Goal: Task Accomplishment & Management: Complete application form

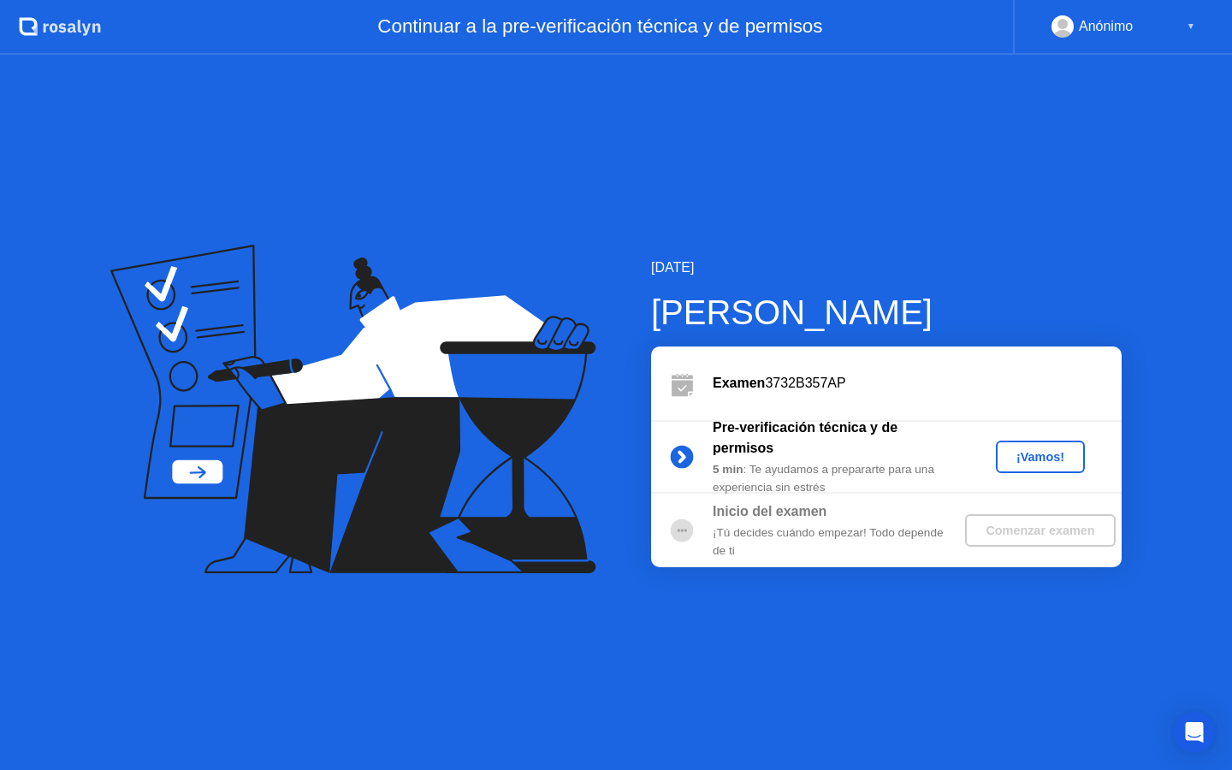
click at [1045, 454] on div "¡Vamos!" at bounding box center [1040, 457] width 75 height 14
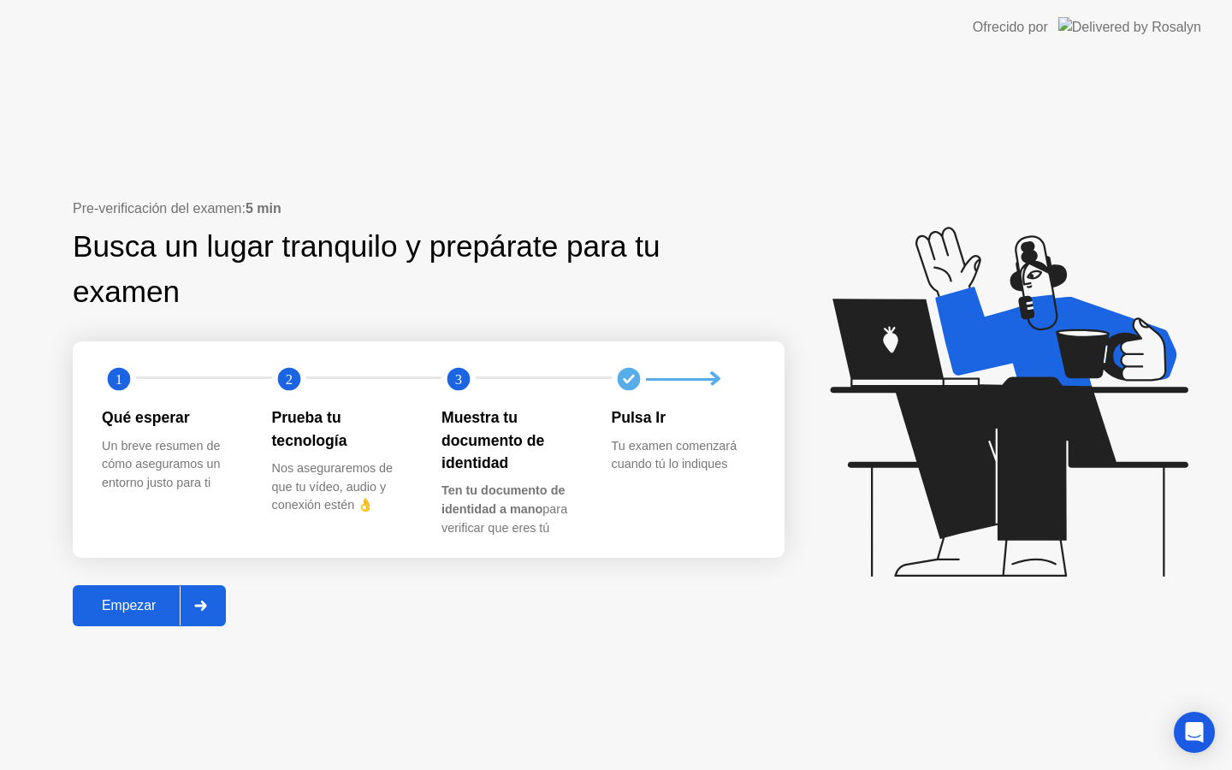
click at [126, 609] on div "Empezar" at bounding box center [129, 605] width 102 height 15
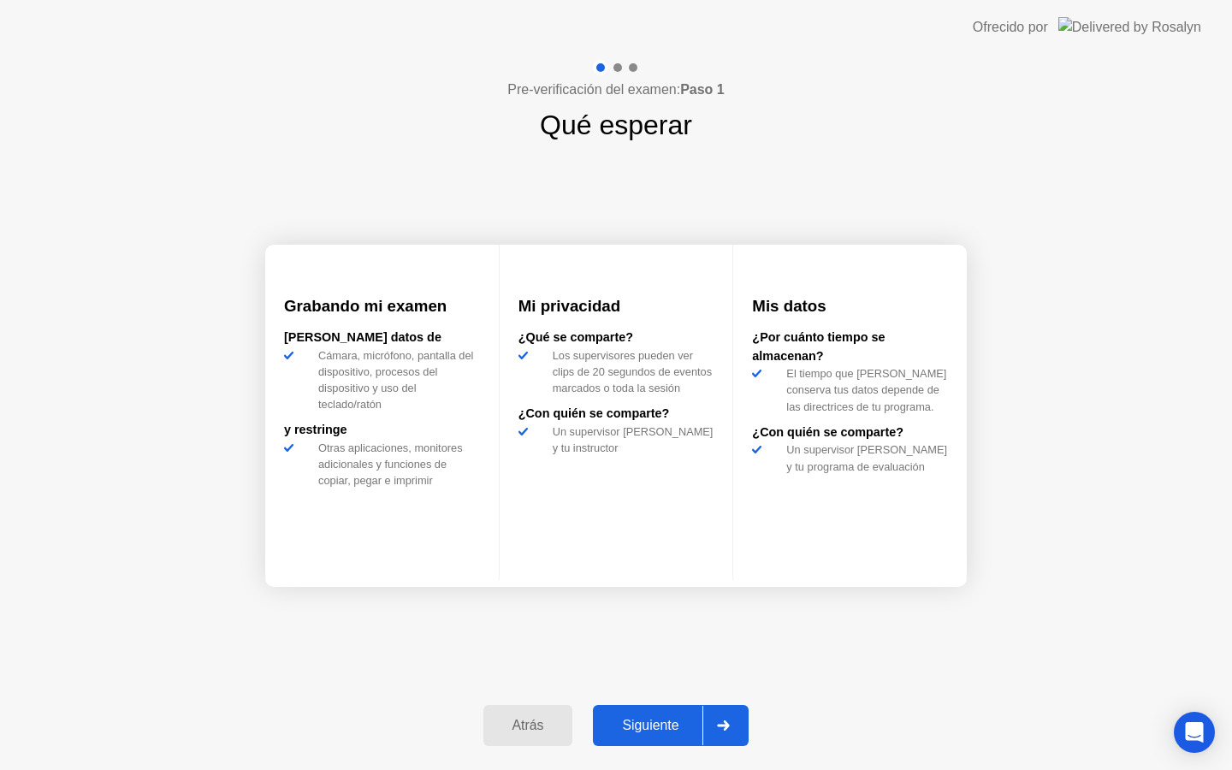
click at [621, 729] on div "Siguiente" at bounding box center [650, 725] width 104 height 15
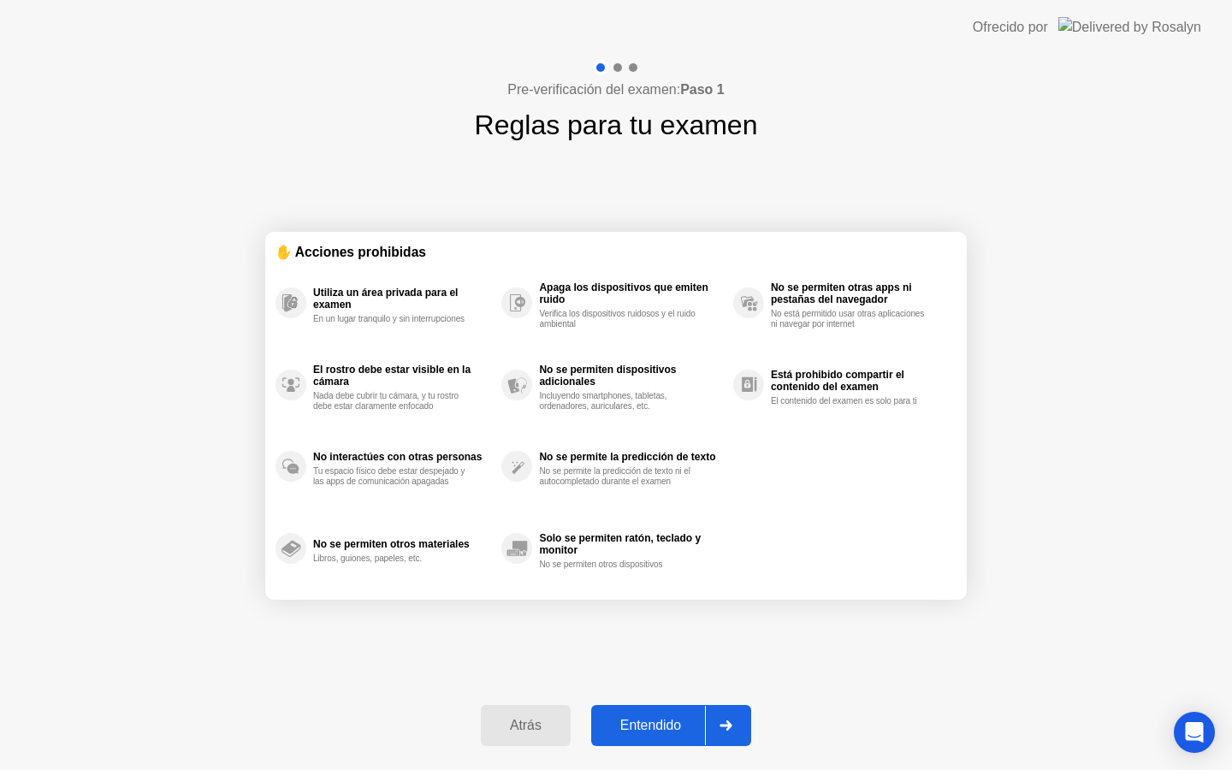
click at [645, 730] on div "Entendido" at bounding box center [651, 725] width 109 height 15
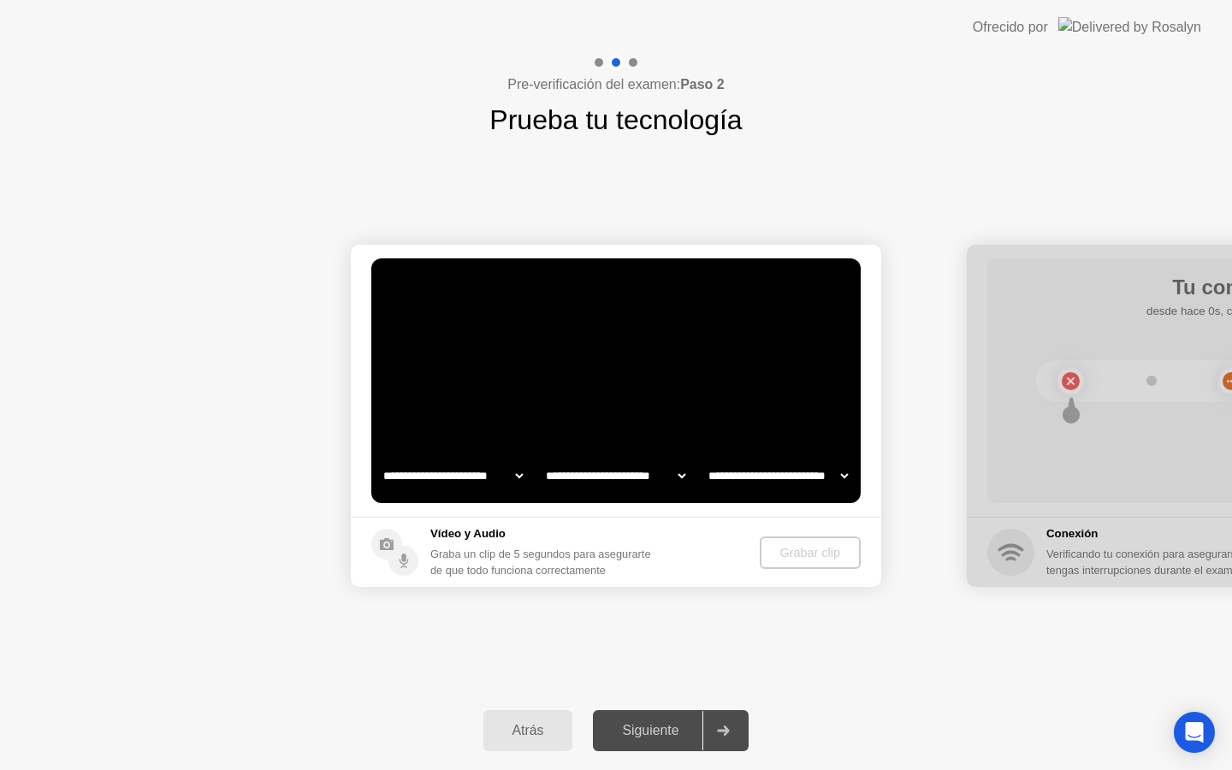
select select "**********"
select select "*******"
click at [680, 737] on div "Siguiente" at bounding box center [650, 730] width 104 height 15
click at [729, 737] on div at bounding box center [723, 730] width 41 height 39
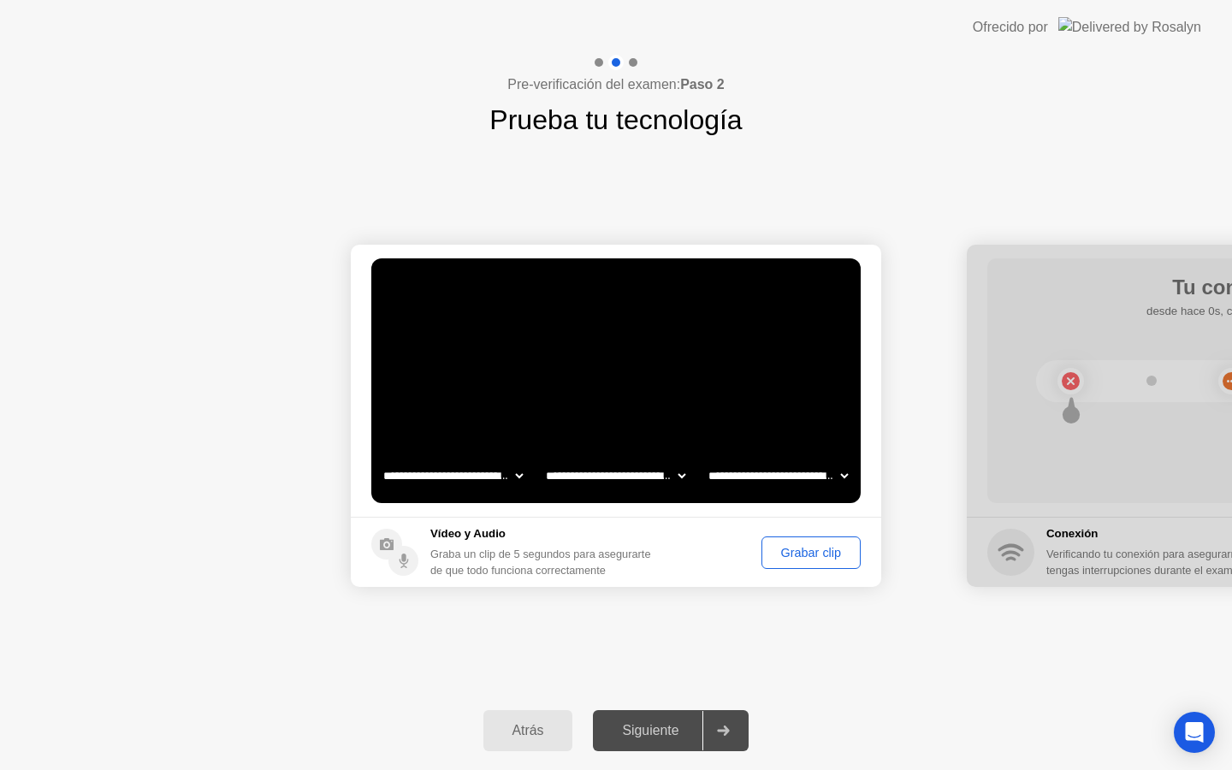
click at [831, 561] on button "Grabar clip" at bounding box center [811, 553] width 99 height 33
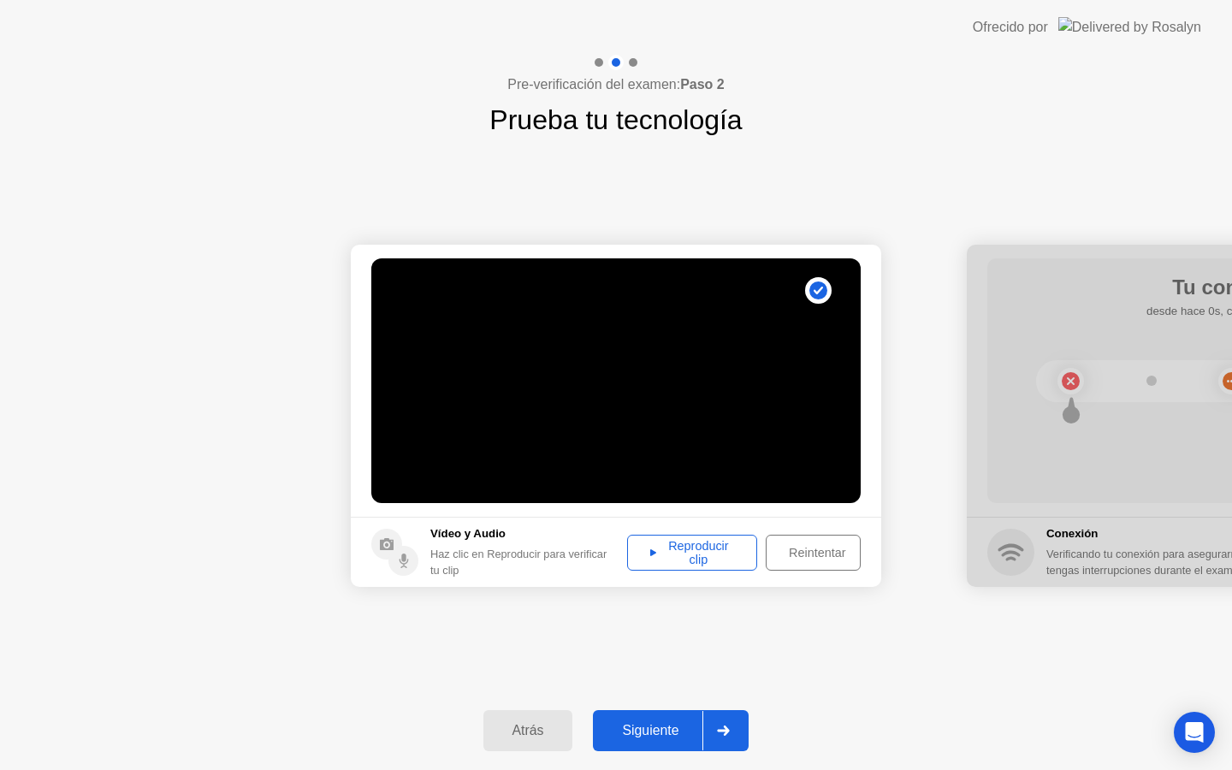
click at [703, 730] on div "Siguiente" at bounding box center [650, 730] width 104 height 15
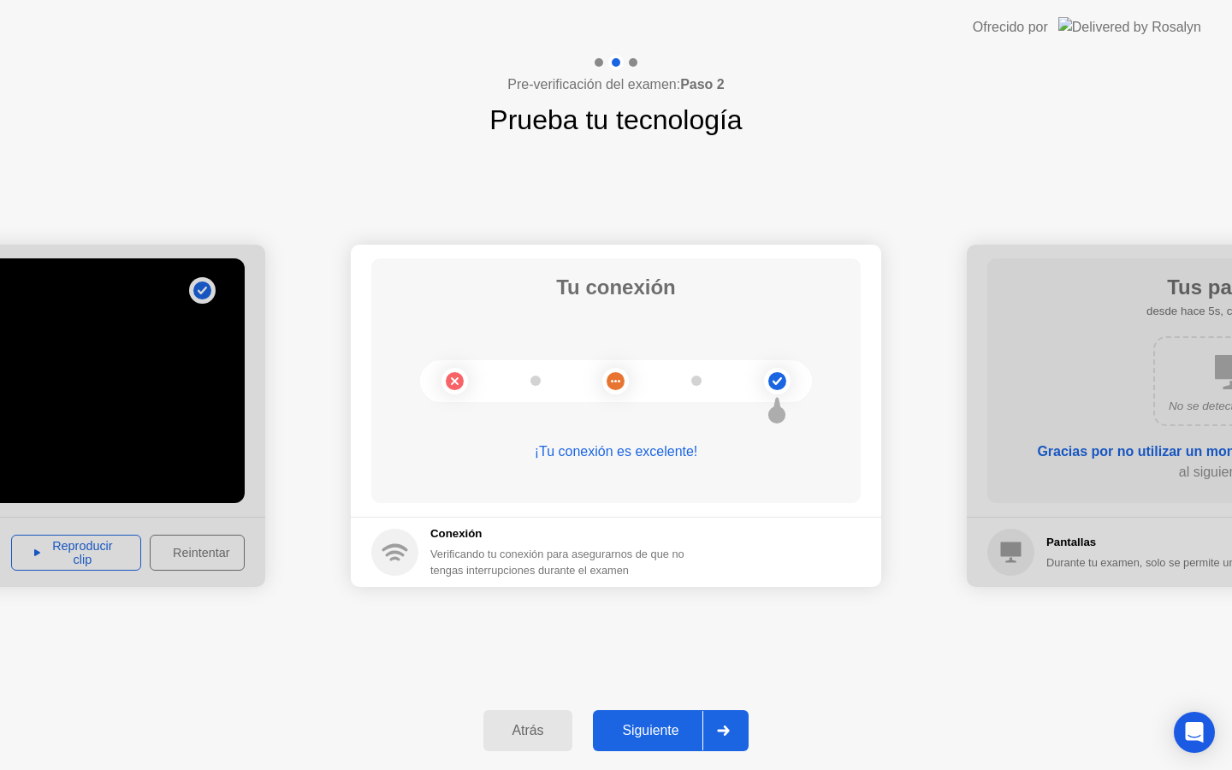
click at [703, 730] on div "Siguiente" at bounding box center [650, 730] width 104 height 15
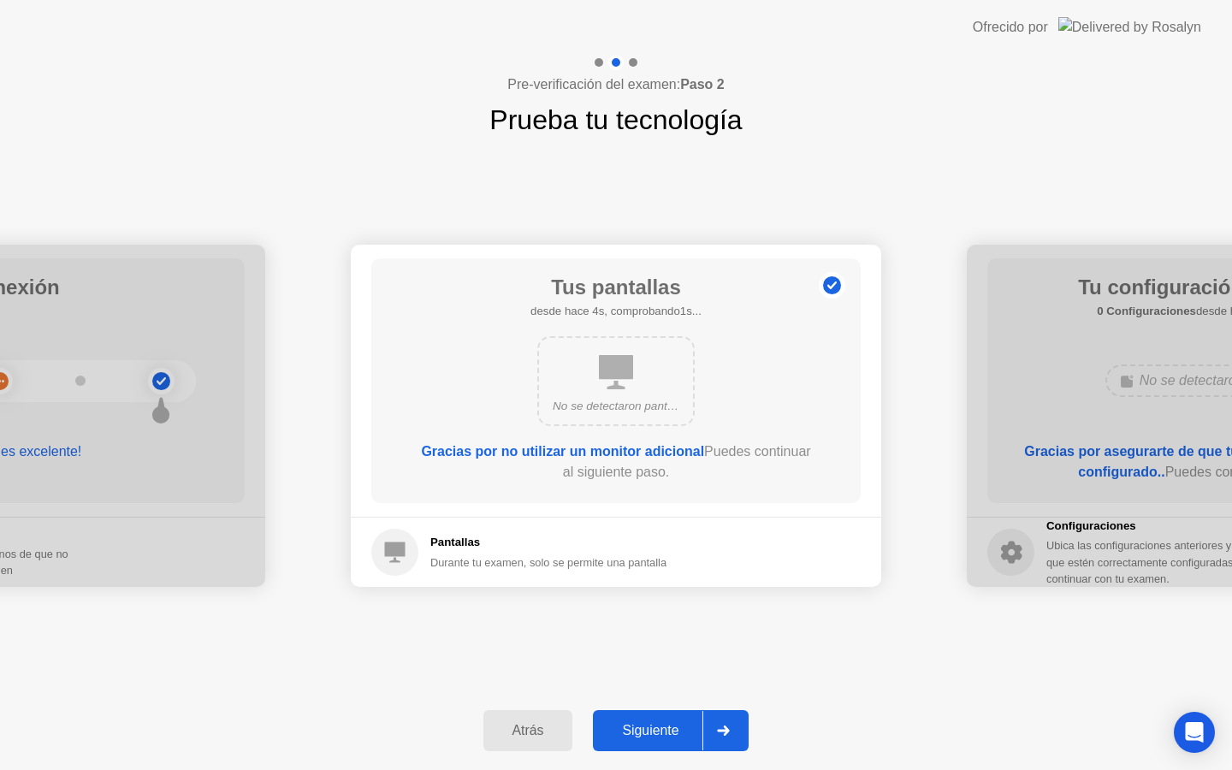
click at [703, 730] on div "Siguiente" at bounding box center [650, 730] width 104 height 15
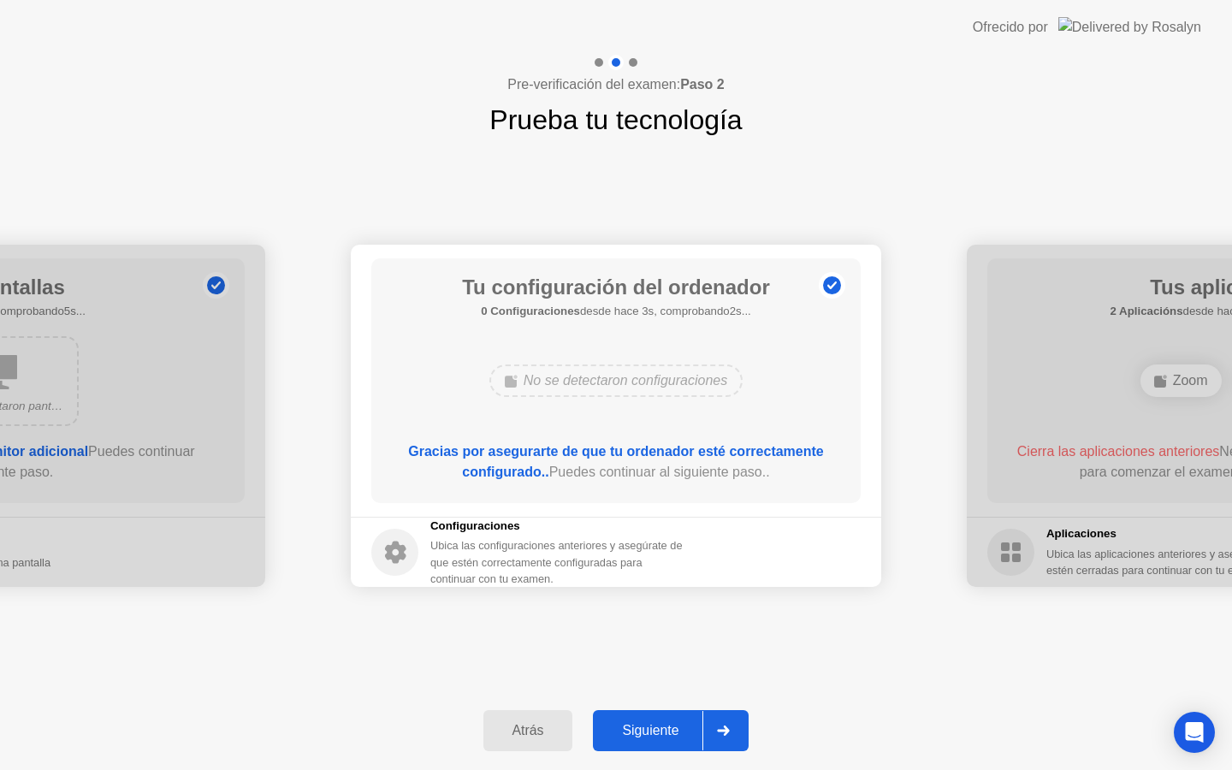
click at [703, 730] on div "Siguiente" at bounding box center [650, 730] width 104 height 15
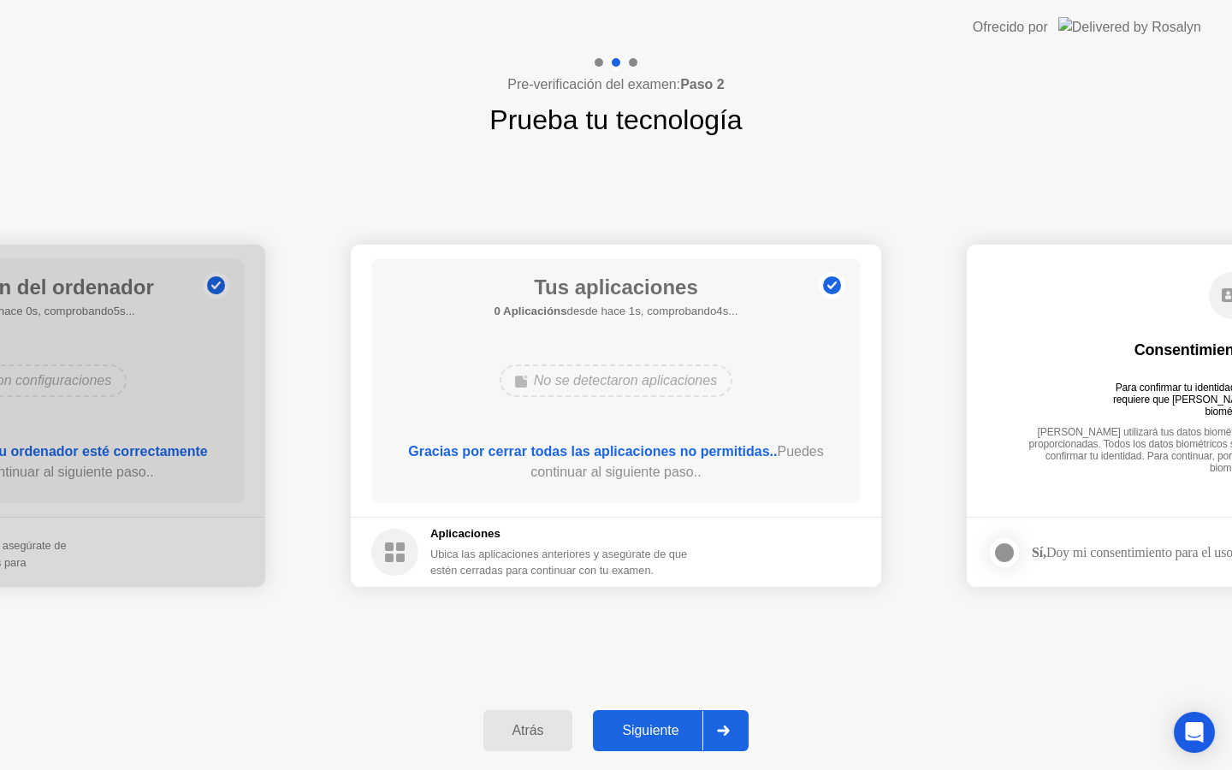
click at [690, 739] on div "Siguiente" at bounding box center [650, 730] width 104 height 15
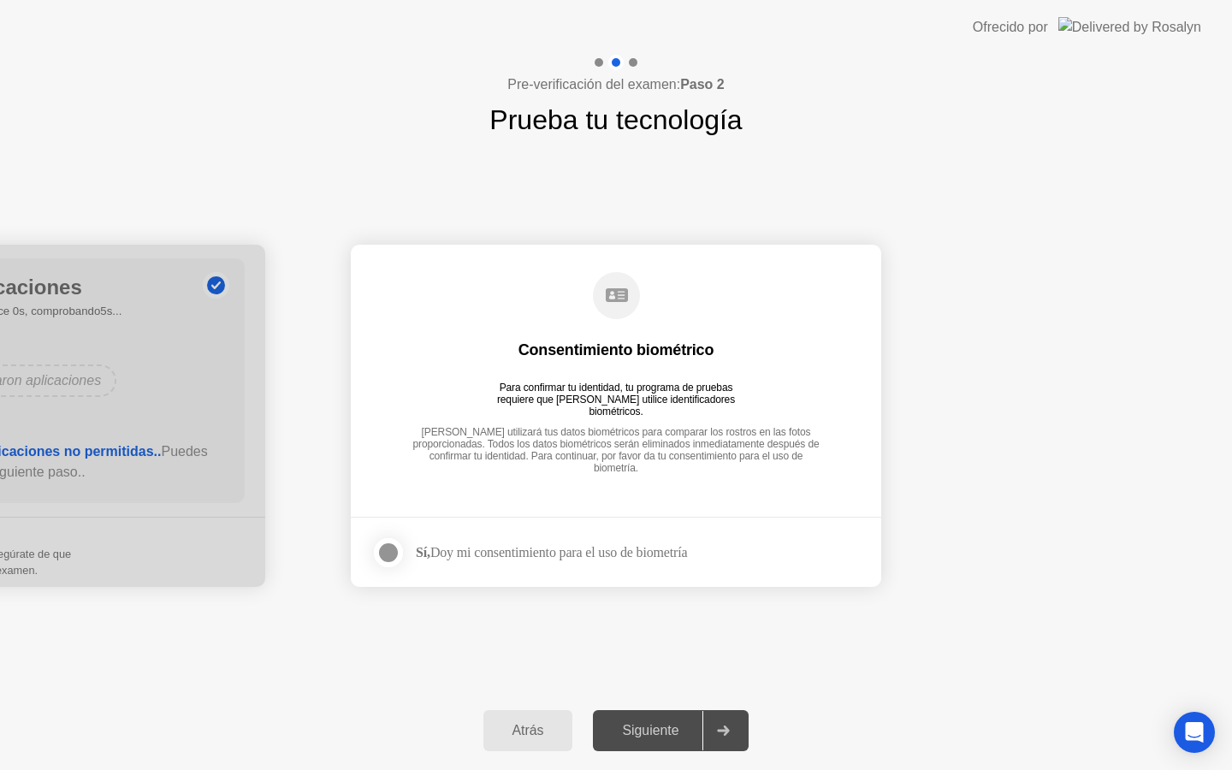
click at [389, 549] on div at bounding box center [388, 553] width 21 height 21
click at [674, 728] on div "Siguiente" at bounding box center [650, 730] width 104 height 15
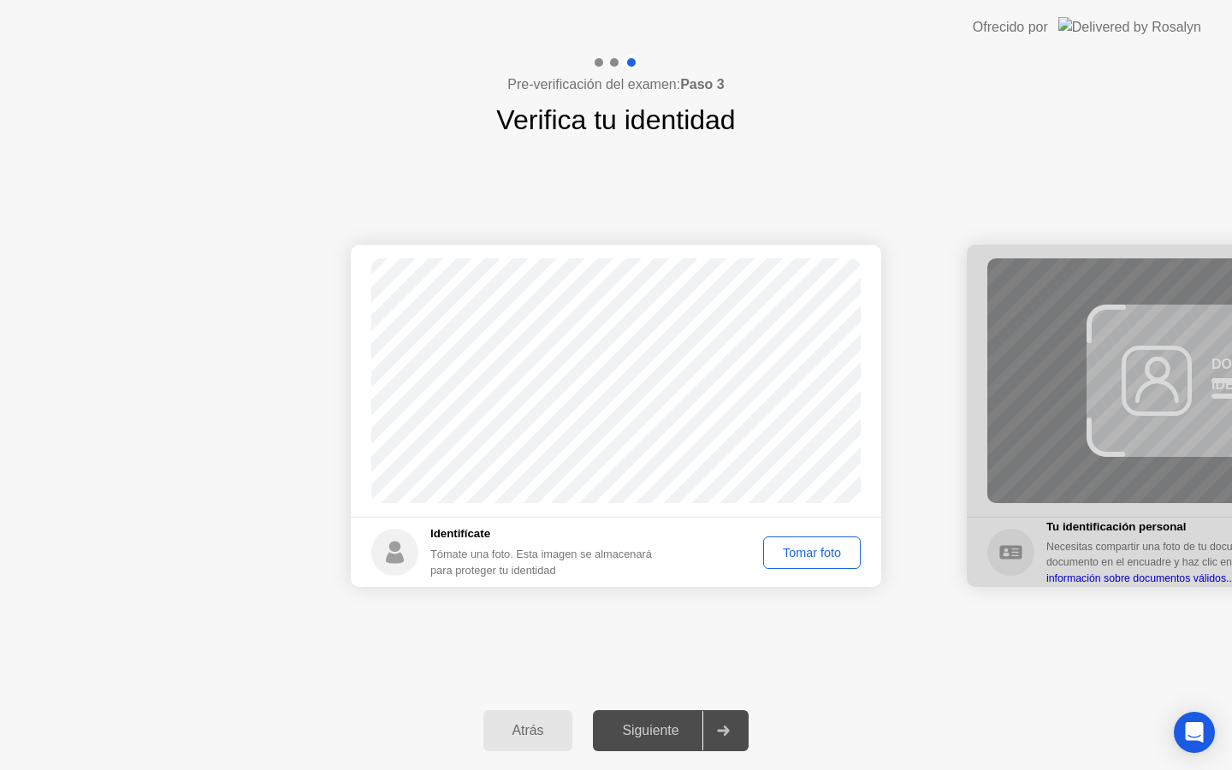
click at [787, 556] on div "Tomar foto" at bounding box center [812, 553] width 86 height 14
click at [1028, 463] on div at bounding box center [1232, 416] width 531 height 342
click at [673, 738] on div "Siguiente" at bounding box center [650, 730] width 104 height 15
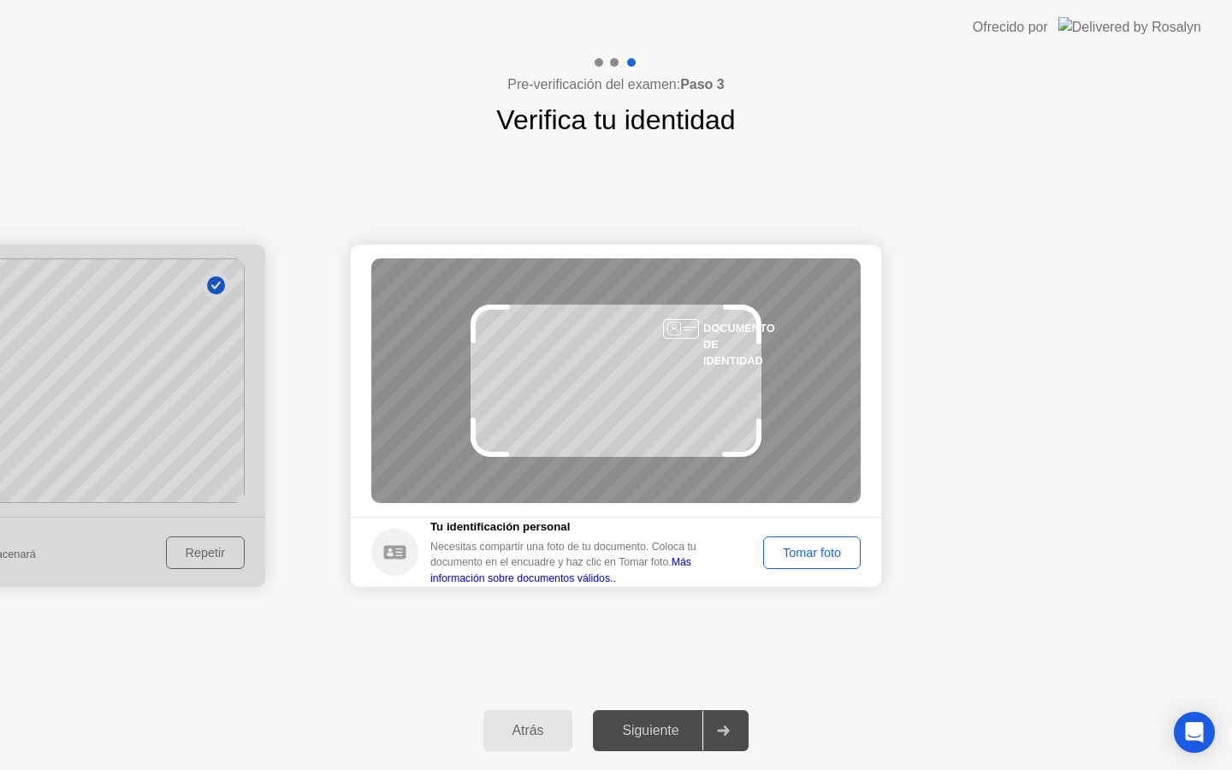
click at [804, 547] on div "Tomar foto" at bounding box center [812, 553] width 86 height 14
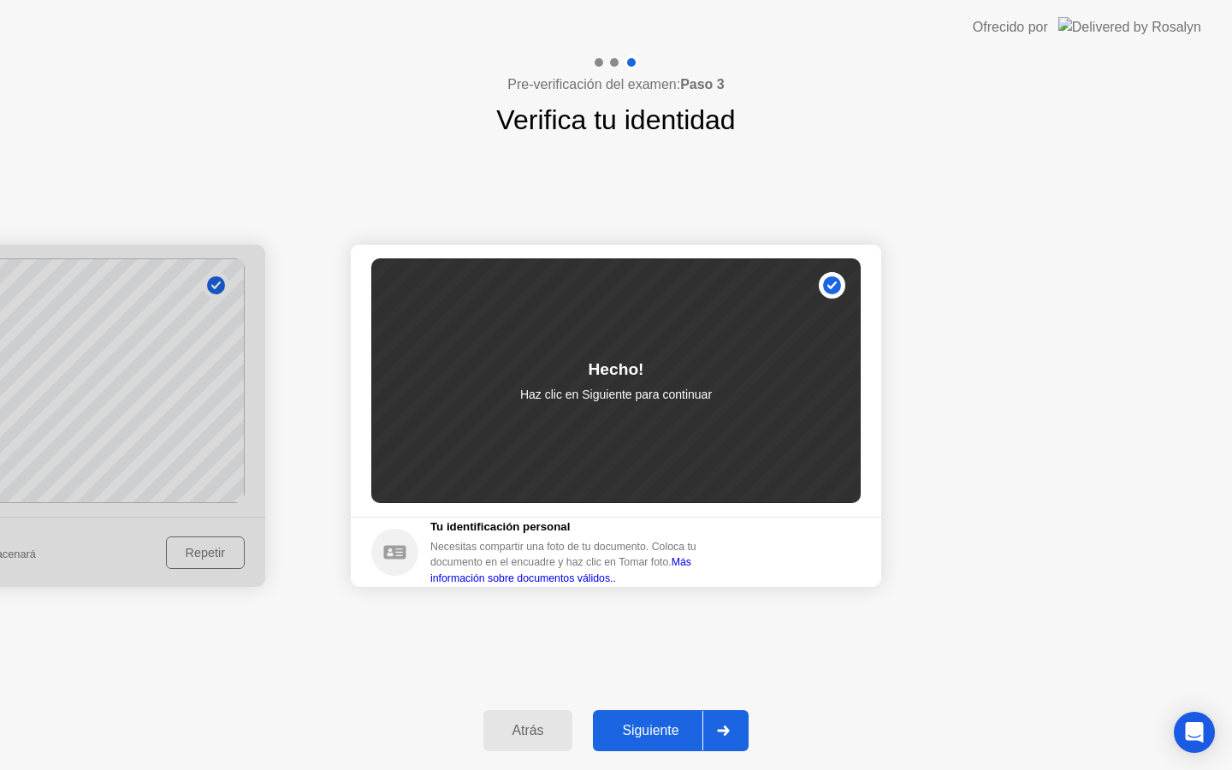
click at [698, 715] on button "Siguiente" at bounding box center [671, 730] width 156 height 41
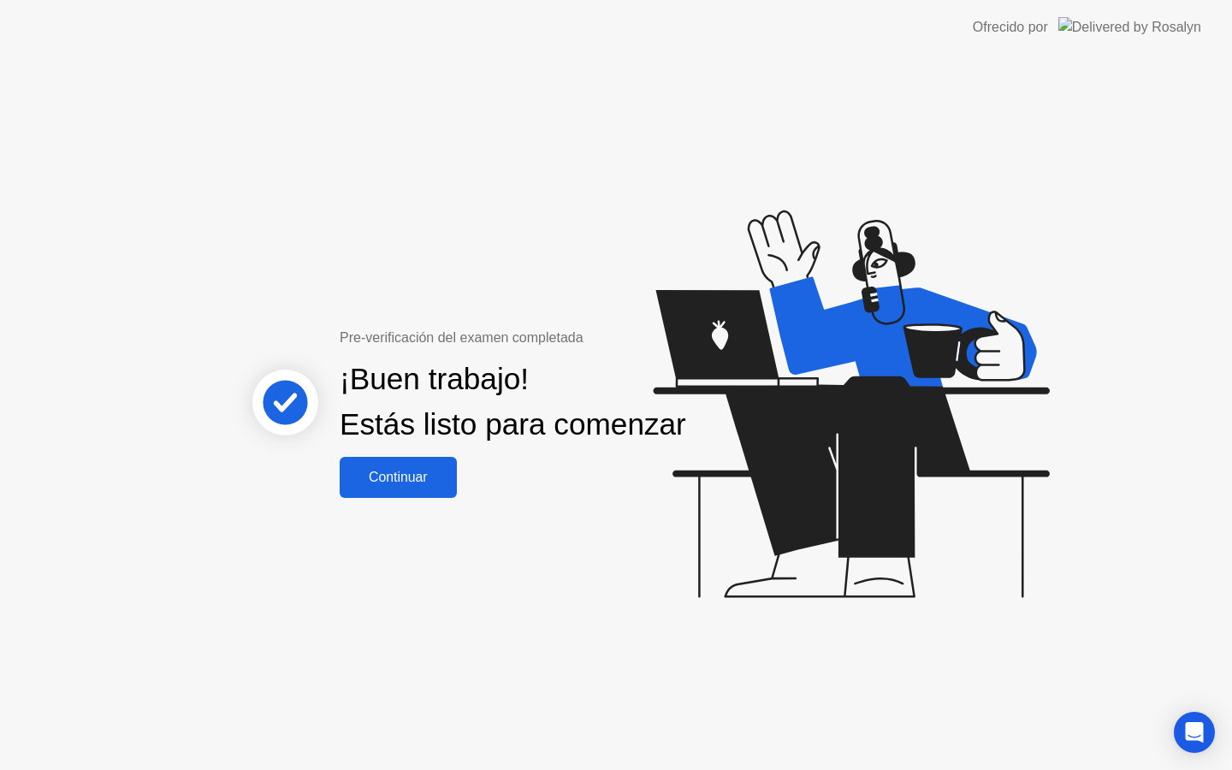
click at [433, 498] on button "Continuar" at bounding box center [398, 477] width 117 height 41
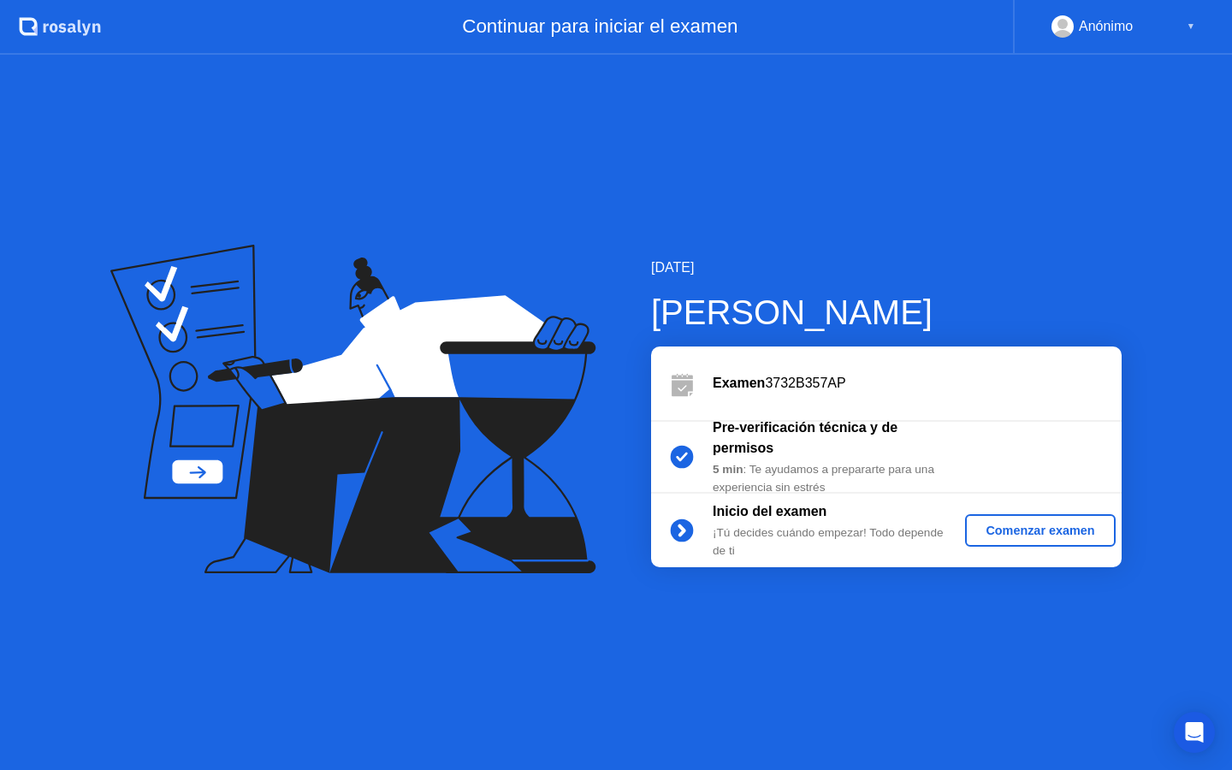
click at [1019, 526] on div "Comenzar examen" at bounding box center [1040, 531] width 136 height 14
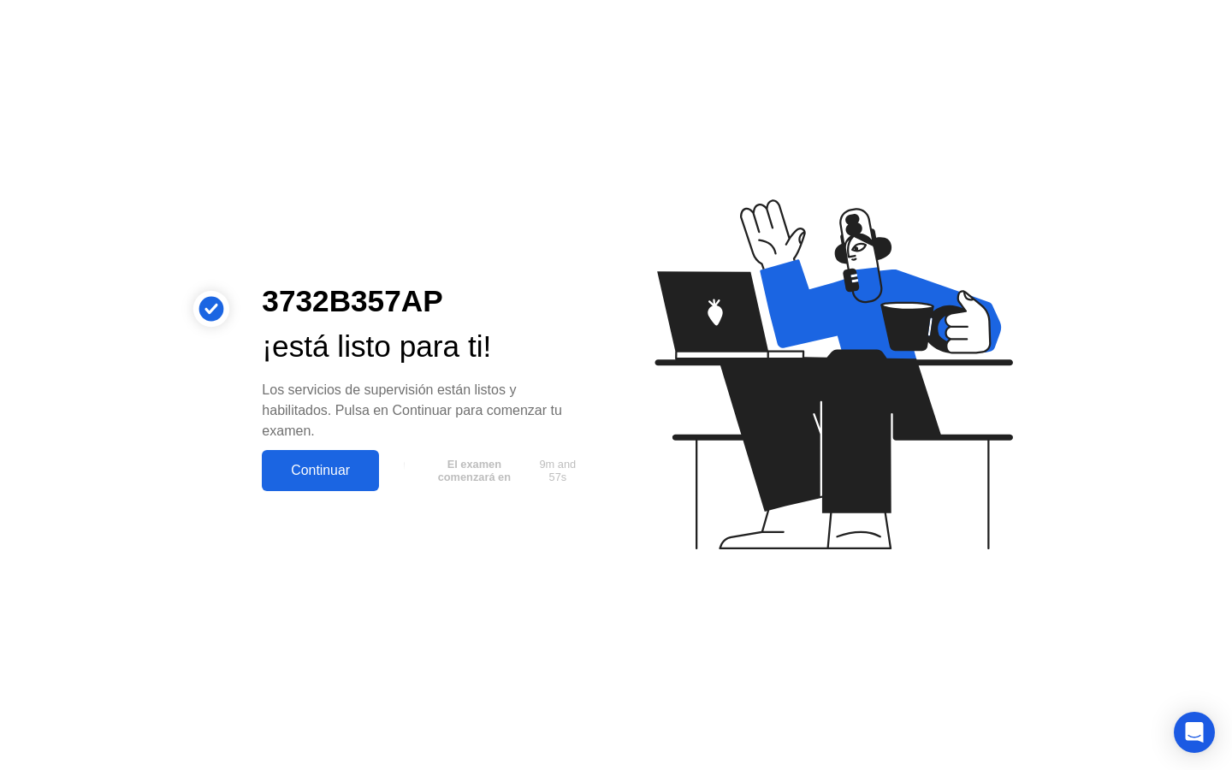
click at [341, 471] on div "Continuar" at bounding box center [320, 470] width 107 height 15
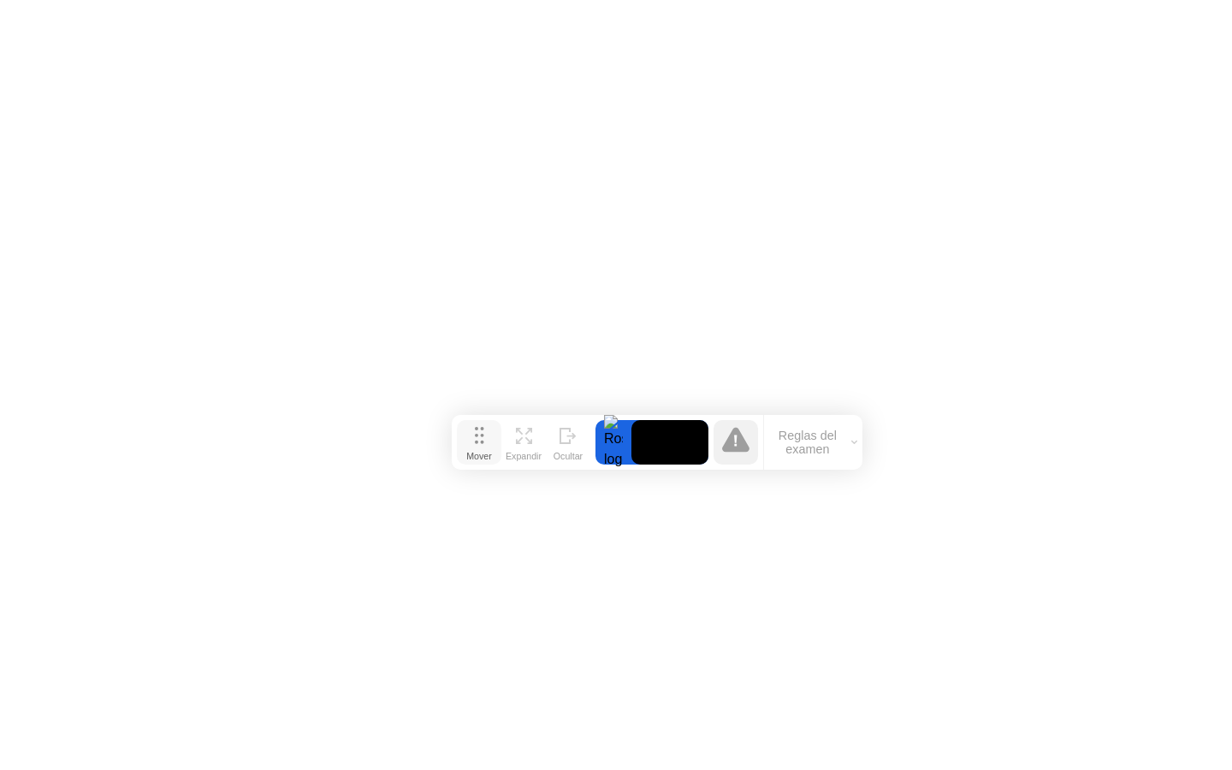
drag, startPoint x: 443, startPoint y: 739, endPoint x: 484, endPoint y: 443, distance: 299.0
click at [484, 441] on button "Mover" at bounding box center [479, 442] width 45 height 45
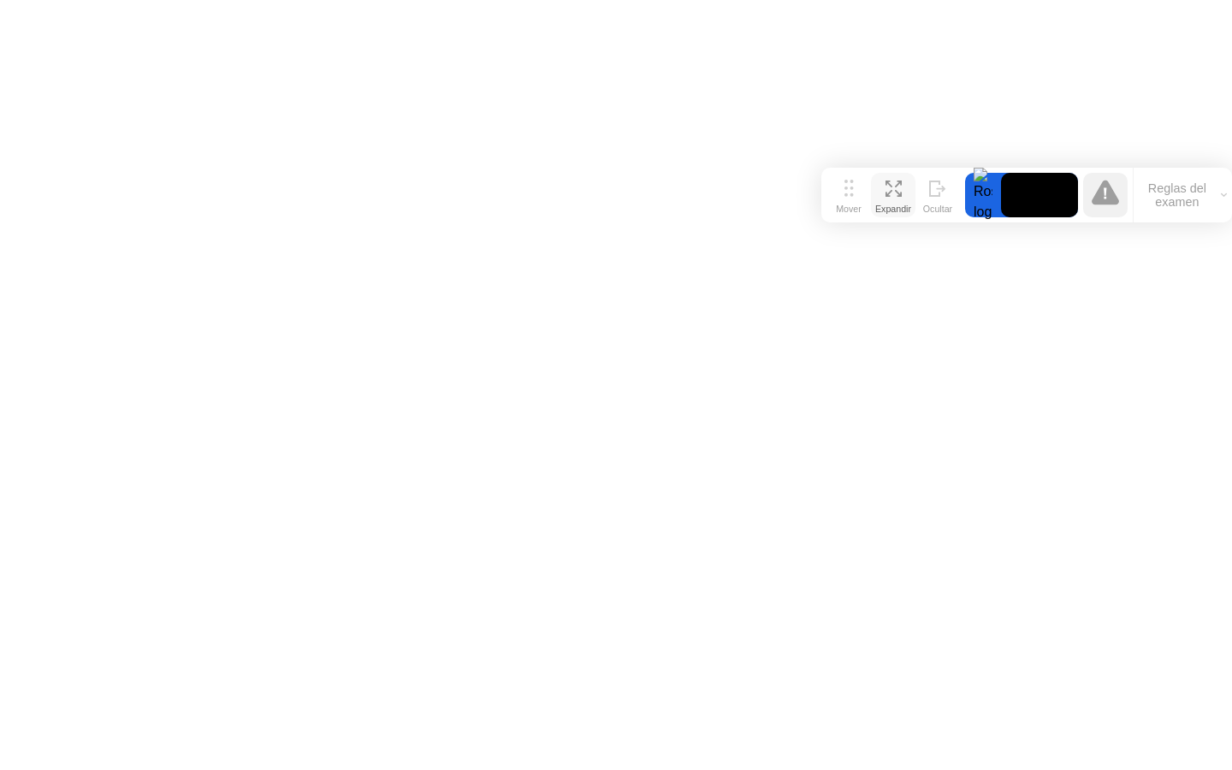
drag, startPoint x: 482, startPoint y: 442, endPoint x: 880, endPoint y: 159, distance: 488.5
click at [880, 173] on div "Mover Expandir Ocultar" at bounding box center [894, 195] width 134 height 45
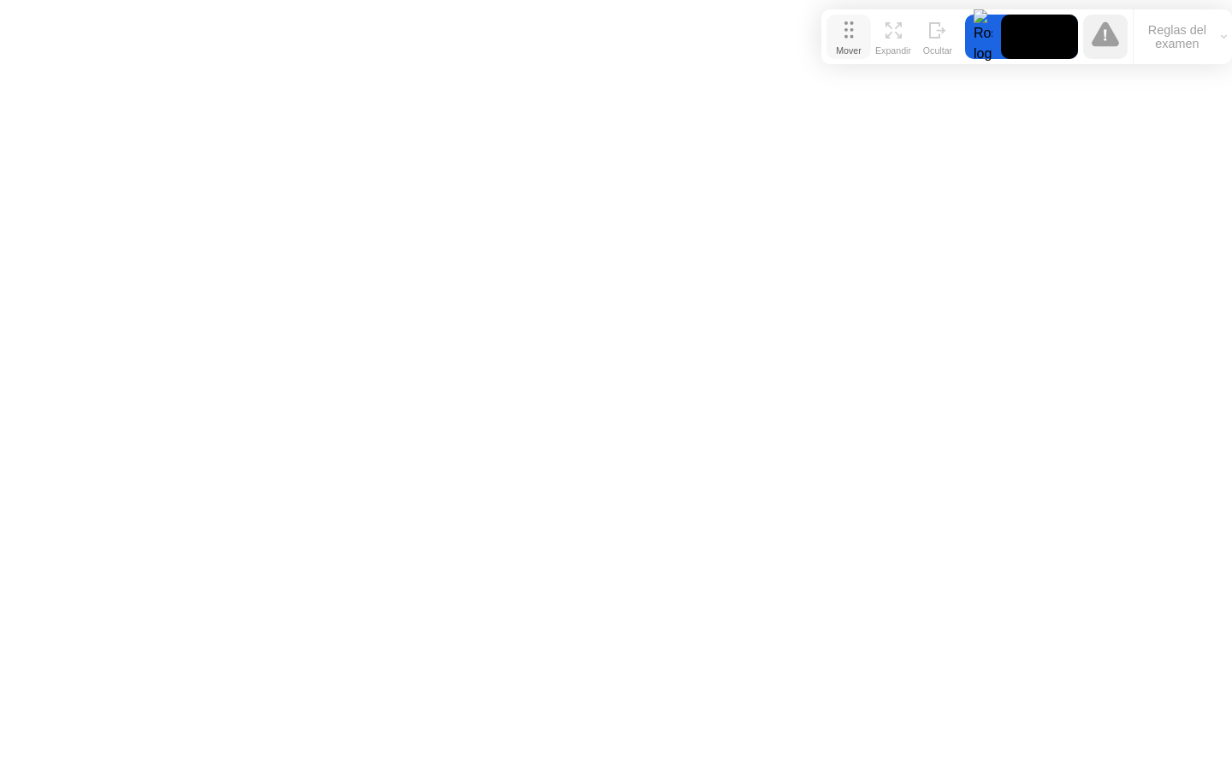
drag, startPoint x: 862, startPoint y: 163, endPoint x: 864, endPoint y: 39, distance: 124.1
click at [862, 45] on div "Mover" at bounding box center [849, 50] width 26 height 10
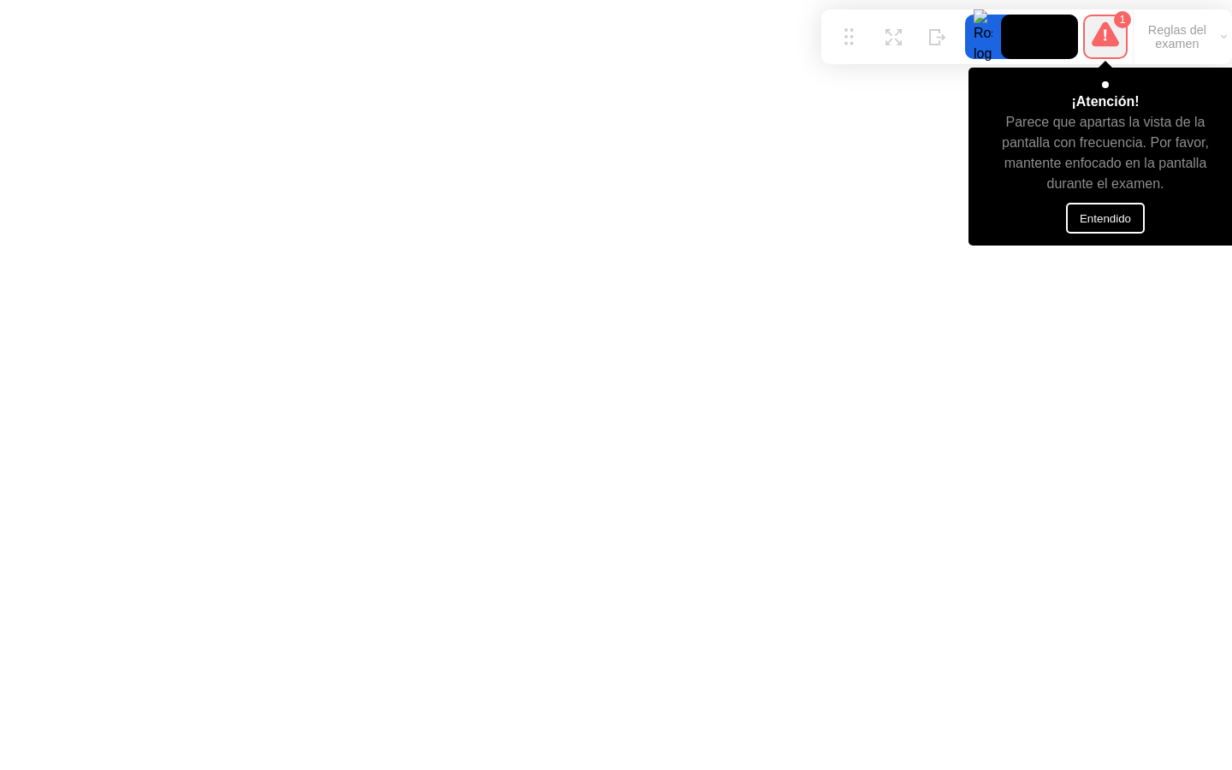
click at [1087, 230] on button "Entendido" at bounding box center [1105, 218] width 79 height 31
click at [1130, 219] on button "Entendido" at bounding box center [1105, 218] width 79 height 31
